Goal: Check status: Check status

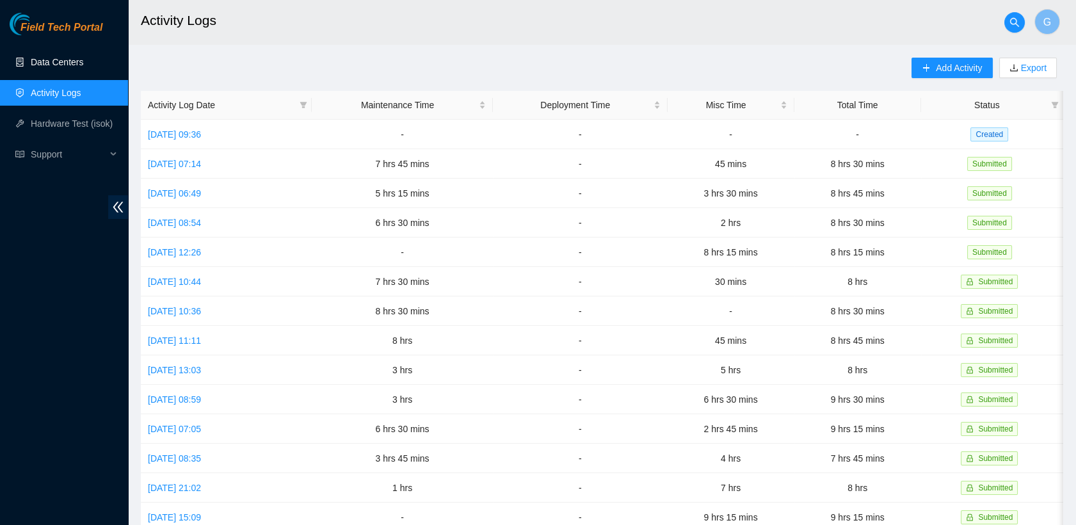
click at [67, 67] on link "Data Centers" at bounding box center [57, 62] width 52 height 10
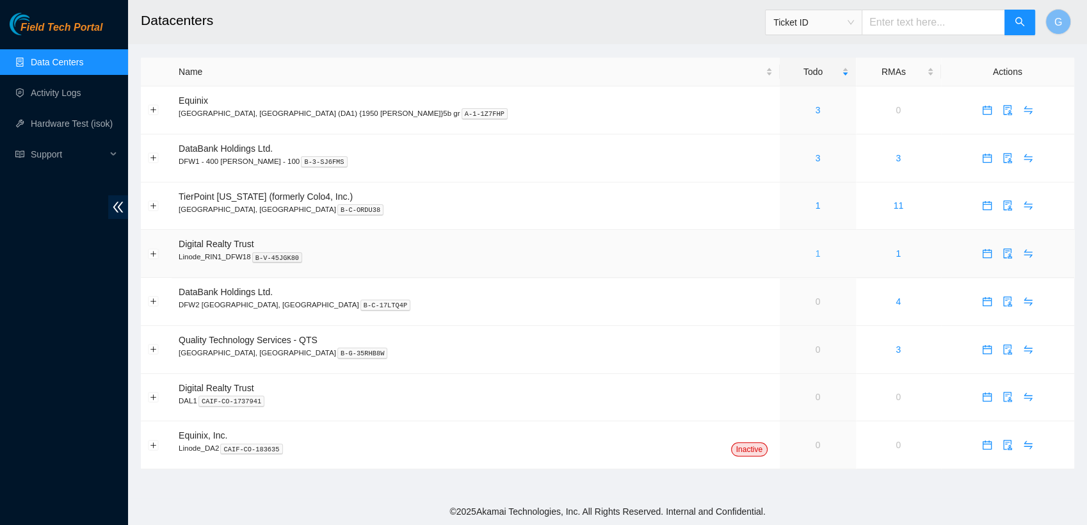
click at [555, 255] on link "1" at bounding box center [817, 253] width 5 height 10
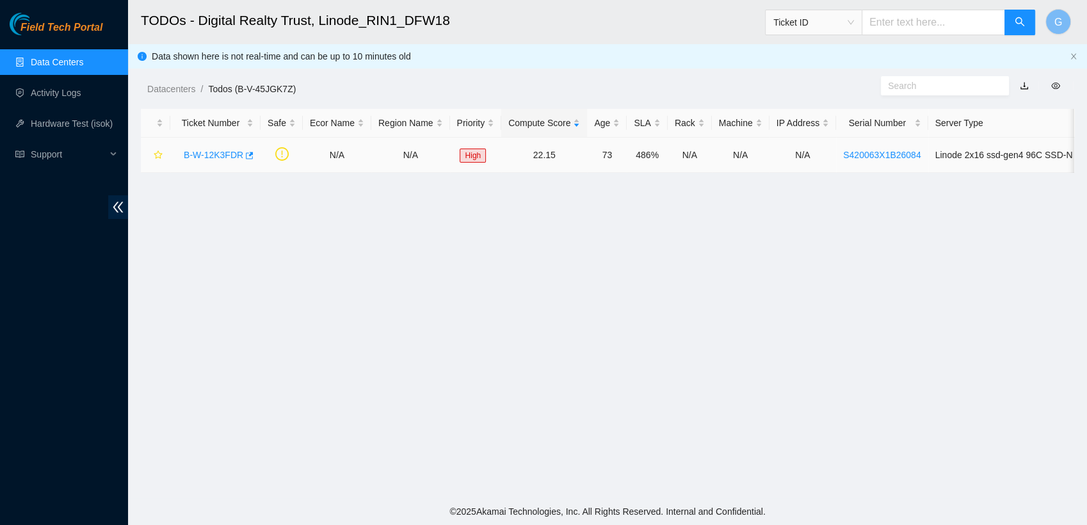
click at [226, 154] on link "B-W-12K3FDR" at bounding box center [214, 155] width 60 height 10
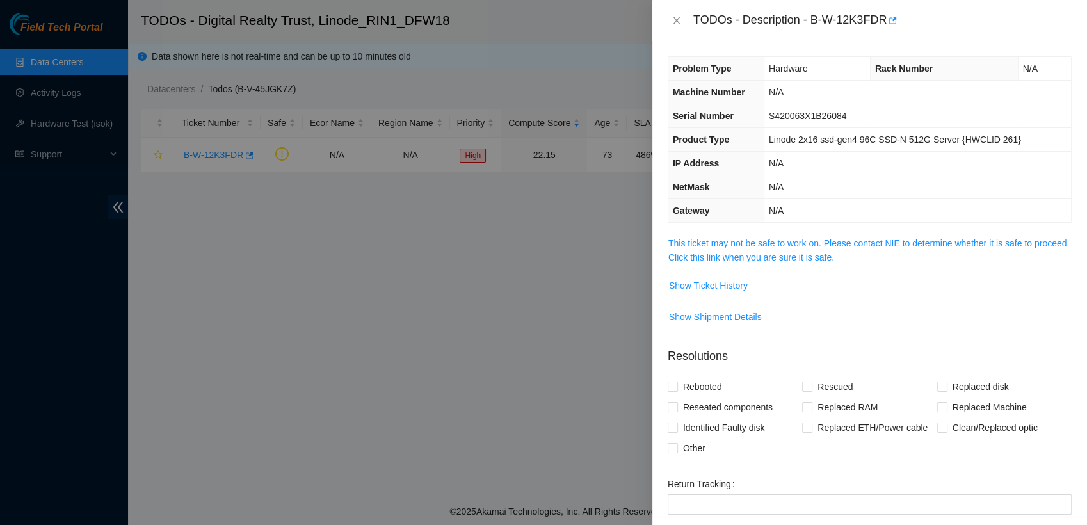
drag, startPoint x: 226, startPoint y: 154, endPoint x: 357, endPoint y: 388, distance: 268.5
click at [357, 388] on div at bounding box center [543, 262] width 1087 height 525
click at [555, 284] on span "Show Ticket History" at bounding box center [708, 285] width 79 height 14
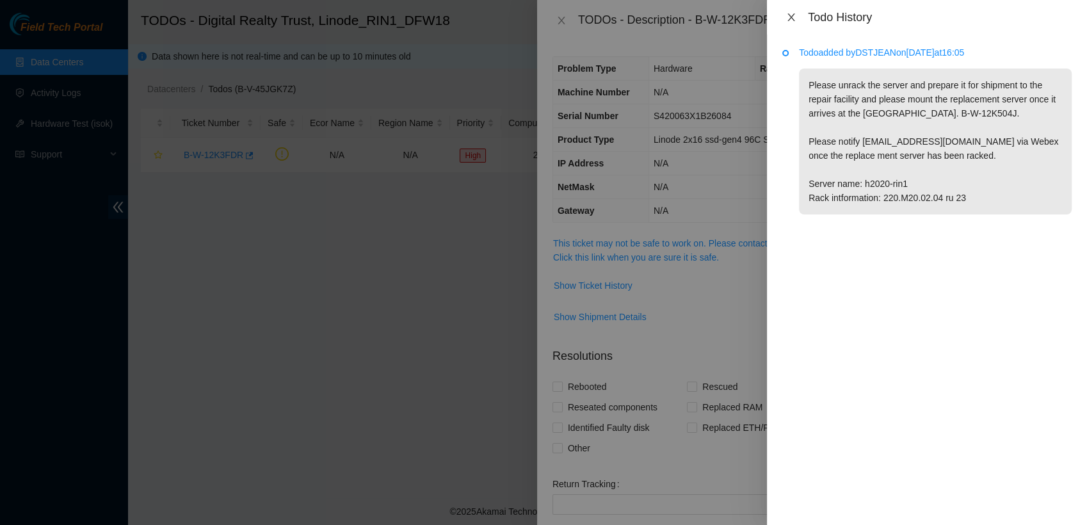
click at [555, 20] on icon "close" at bounding box center [791, 17] width 10 height 10
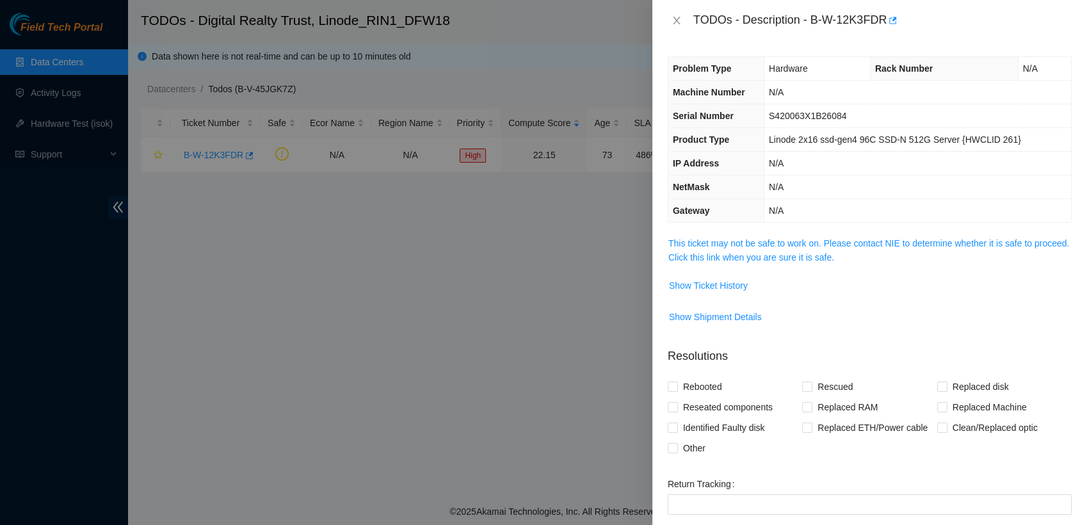
click at [555, 26] on div "TODOs - Description - B-W-12K3FDR" at bounding box center [869, 20] width 404 height 20
click at [555, 20] on icon "close" at bounding box center [676, 20] width 10 height 10
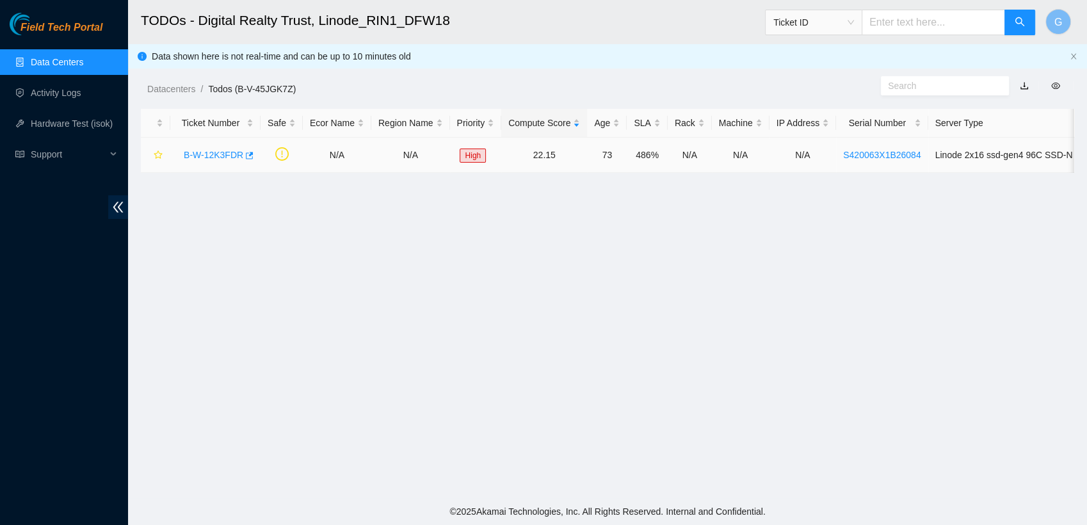
click at [193, 159] on link "B-W-12K3FDR" at bounding box center [214, 155] width 60 height 10
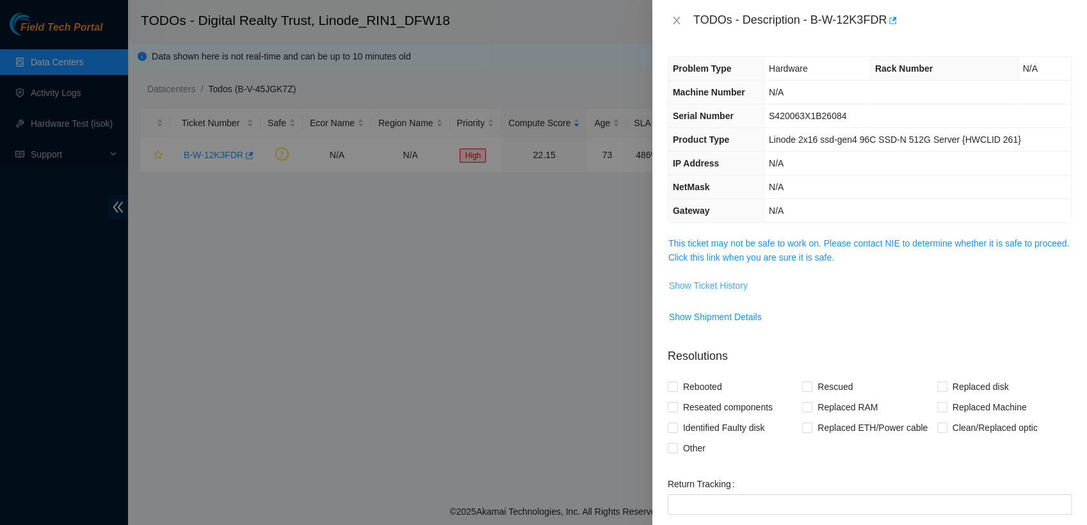
click at [555, 292] on button "Show Ticket History" at bounding box center [708, 285] width 80 height 20
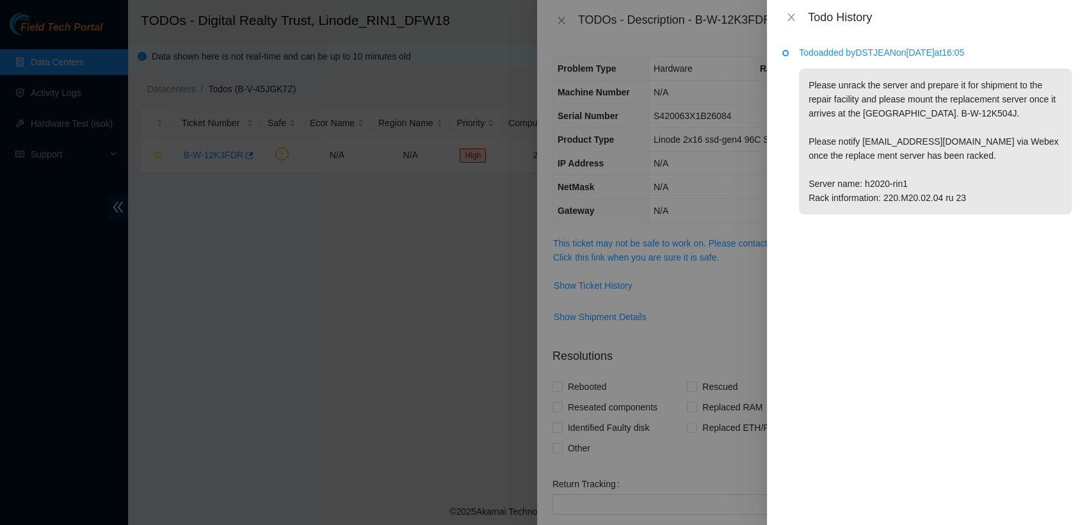
click at [555, 317] on div at bounding box center [543, 262] width 1087 height 525
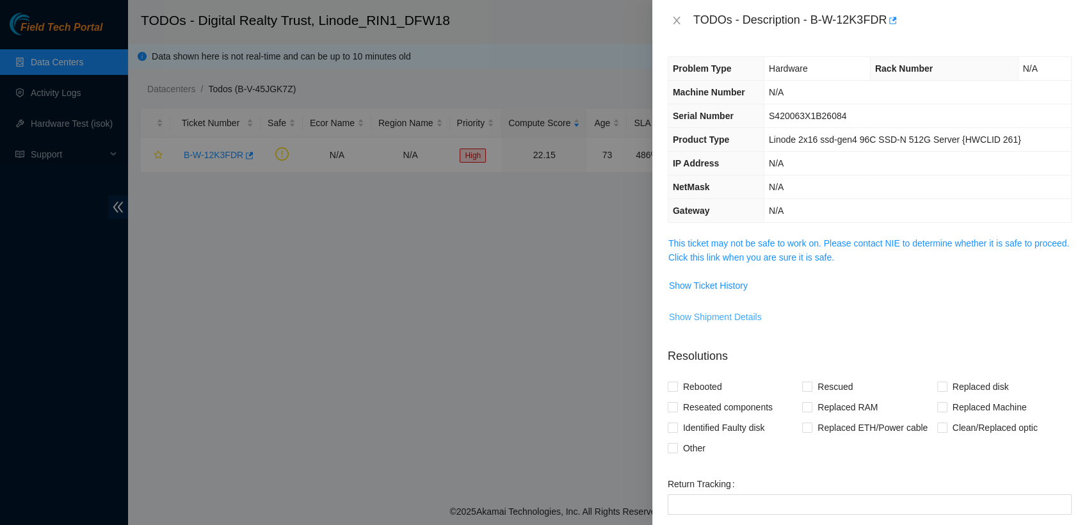
click at [555, 310] on span "Show Shipment Details" at bounding box center [715, 317] width 93 height 14
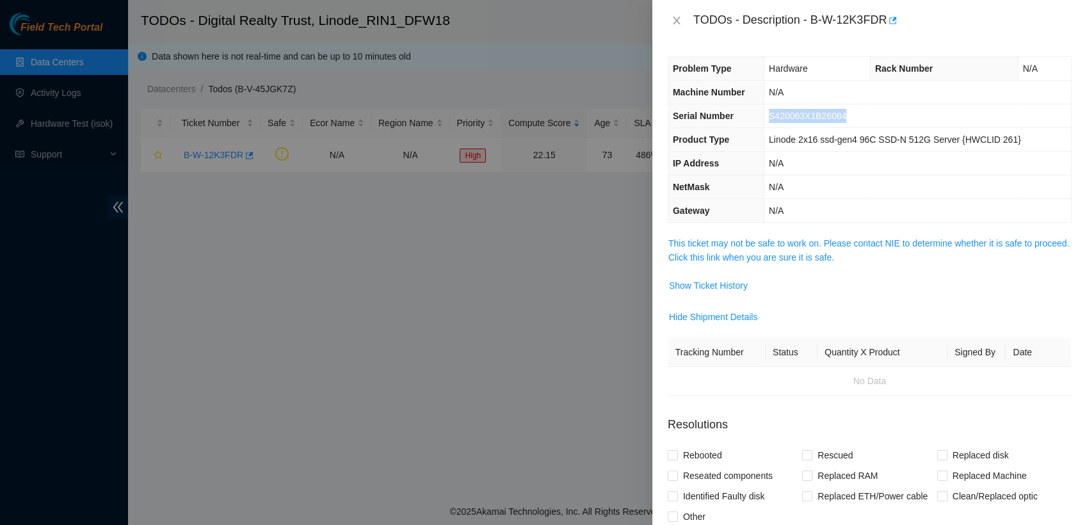
drag, startPoint x: 852, startPoint y: 113, endPoint x: 764, endPoint y: 118, distance: 88.4
click at [555, 118] on td "S420063X1B26084" at bounding box center [916, 116] width 307 height 24
copy span "S420063X1B26084"
click at [555, 118] on td "S420063X1B26084" at bounding box center [916, 116] width 307 height 24
click at [543, 84] on div at bounding box center [543, 262] width 1087 height 525
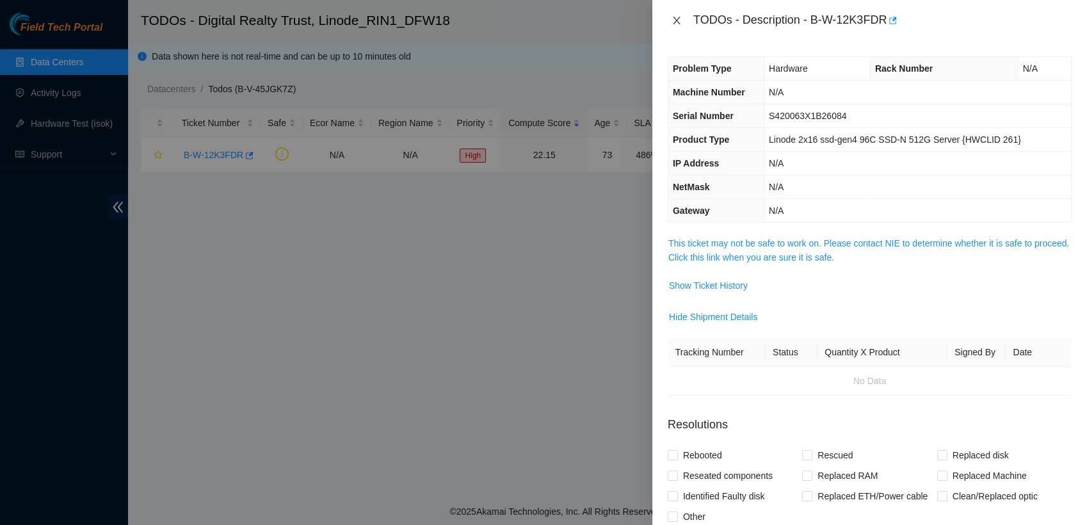
click at [555, 19] on icon "close" at bounding box center [676, 21] width 7 height 8
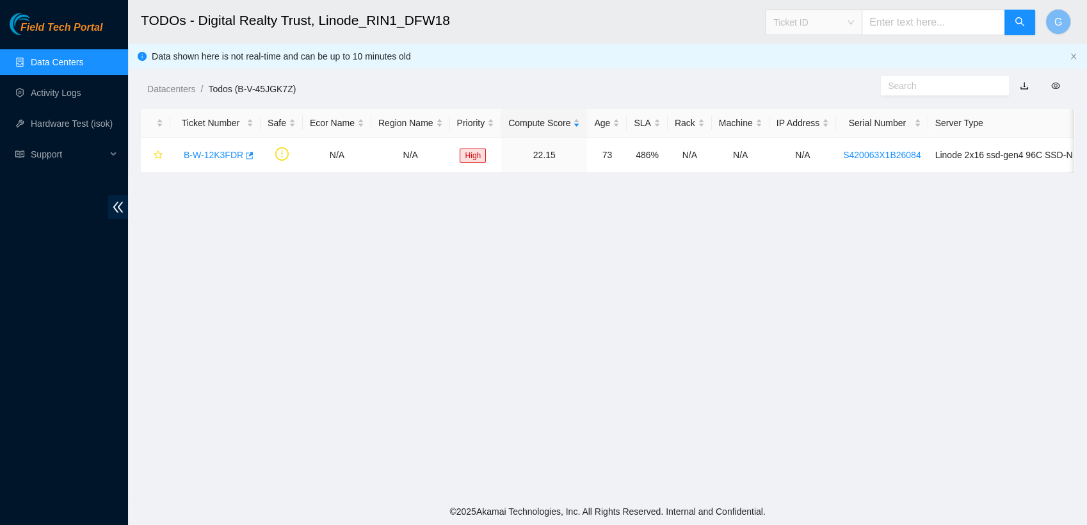
click at [555, 18] on span "Ticket ID" at bounding box center [813, 22] width 81 height 19
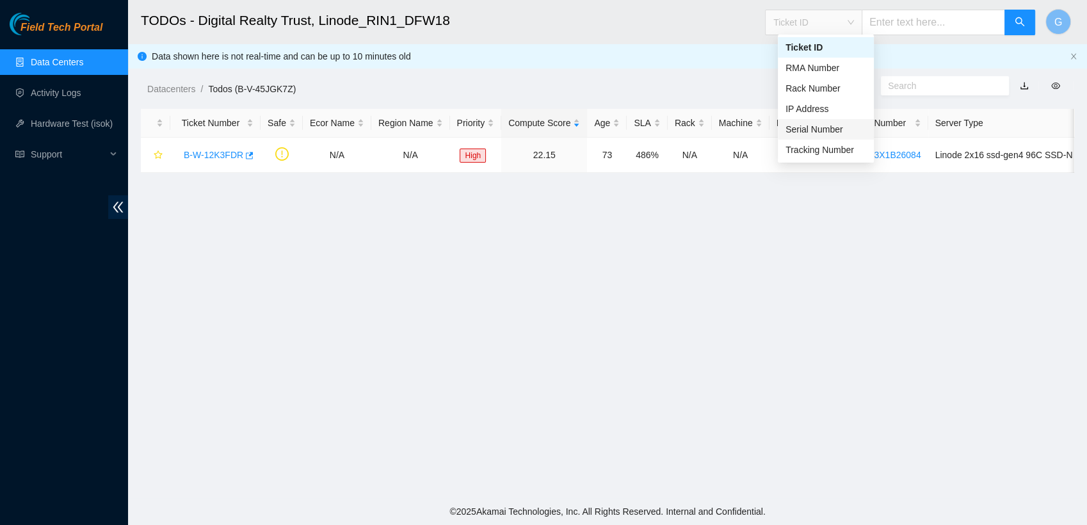
click at [555, 125] on div "Serial Number" at bounding box center [825, 129] width 81 height 14
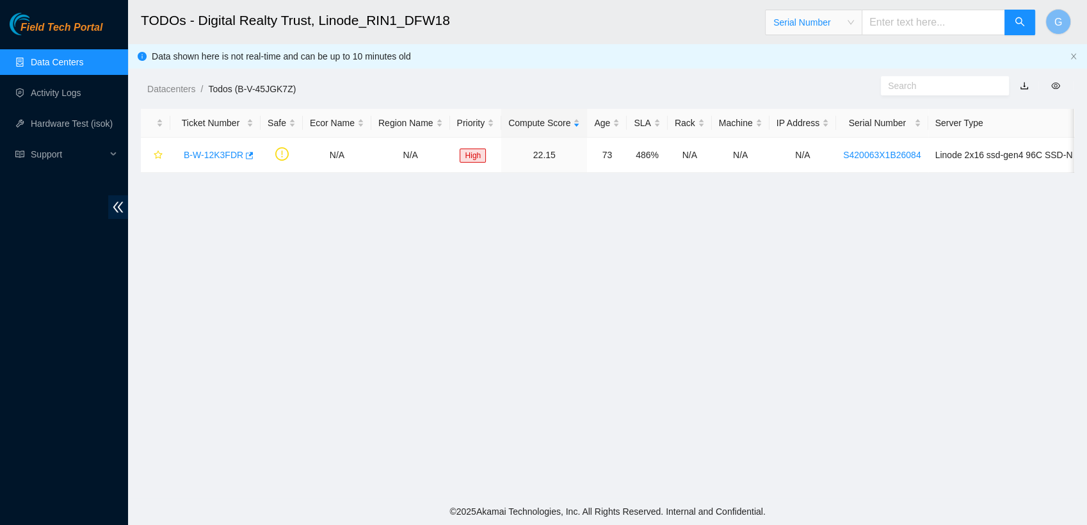
click at [555, 31] on input "text" at bounding box center [932, 23] width 143 height 26
paste input "S420063X1B26084"
type input "S420063X1B26084"
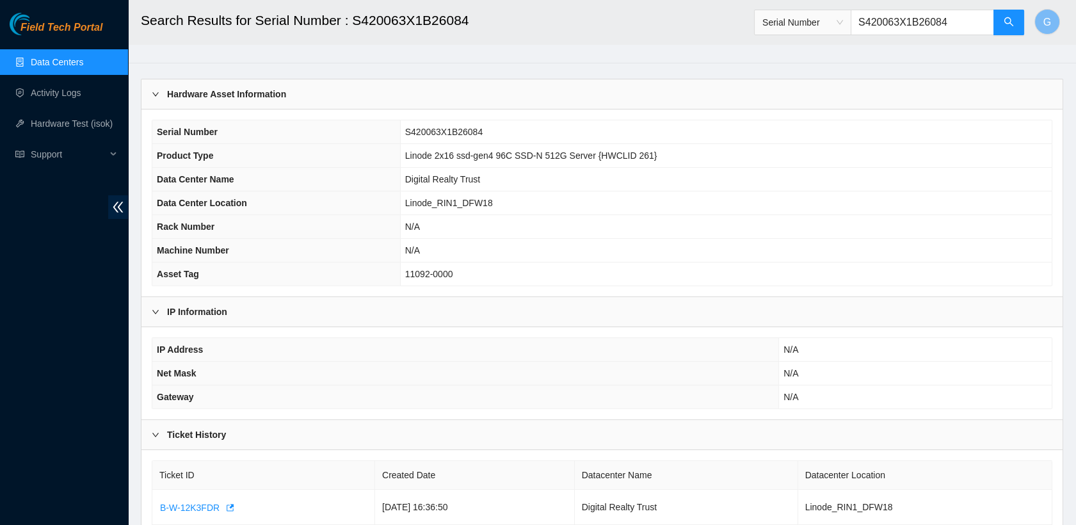
scroll to position [24, 0]
click at [72, 60] on link "Data Centers" at bounding box center [57, 62] width 52 height 10
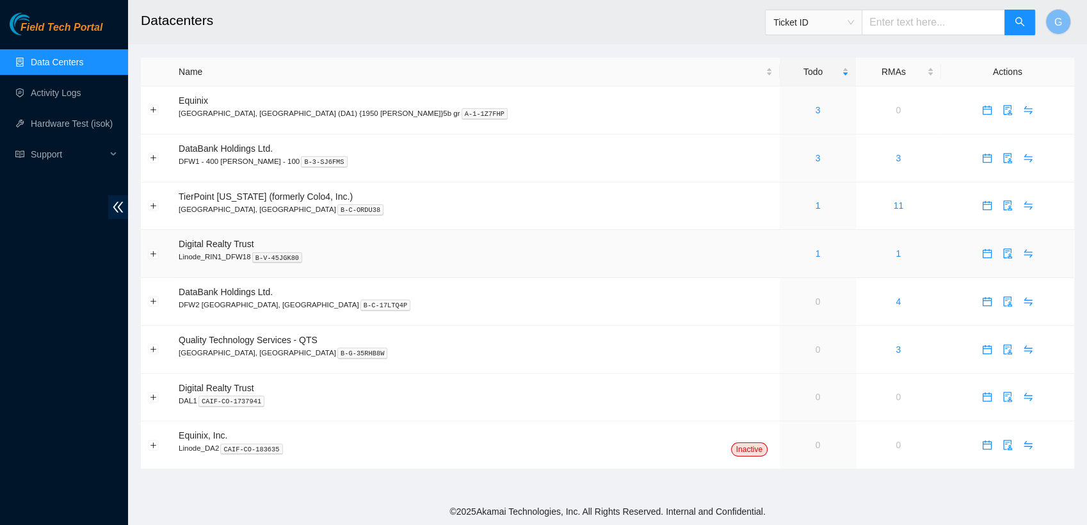
click at [555, 257] on div "1" at bounding box center [817, 253] width 62 height 14
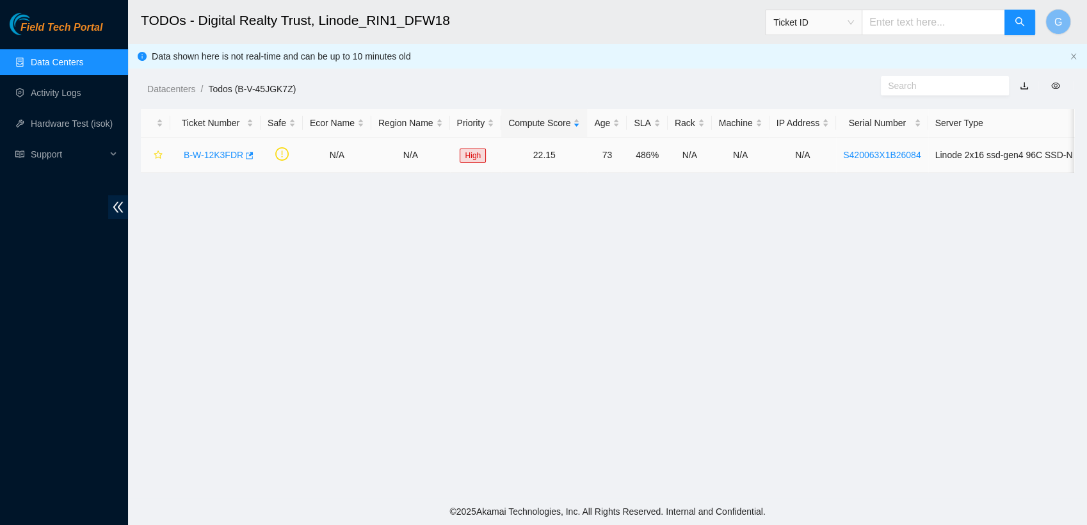
click at [234, 153] on link "B-W-12K3FDR" at bounding box center [214, 155] width 60 height 10
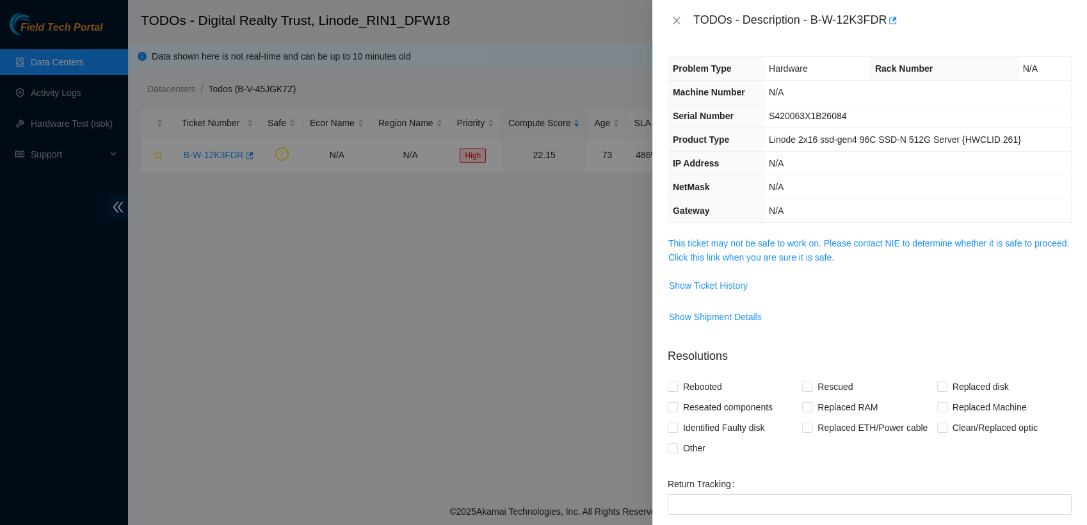
scroll to position [51, 0]
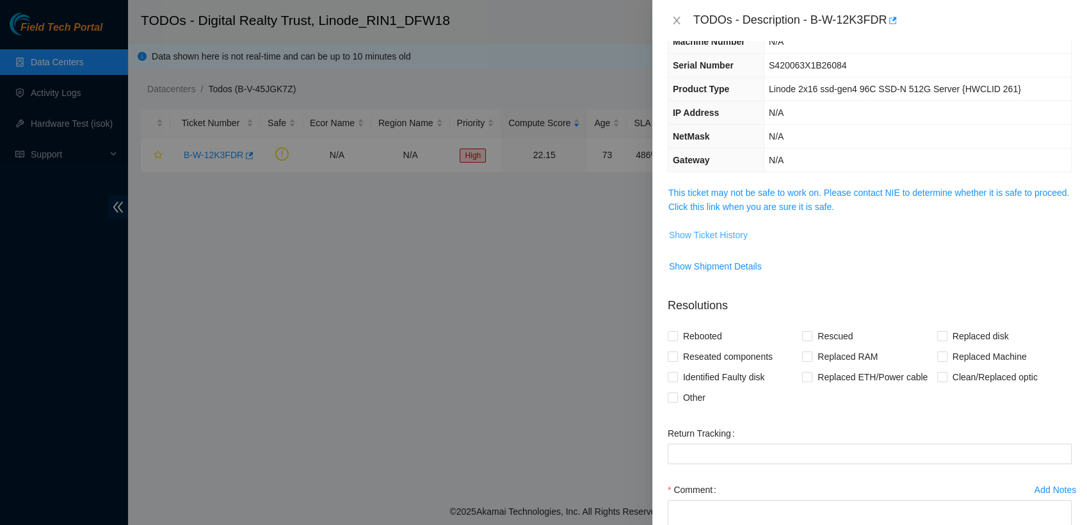
click at [555, 237] on button "Show Ticket History" at bounding box center [708, 235] width 80 height 20
